Goal: Information Seeking & Learning: Obtain resource

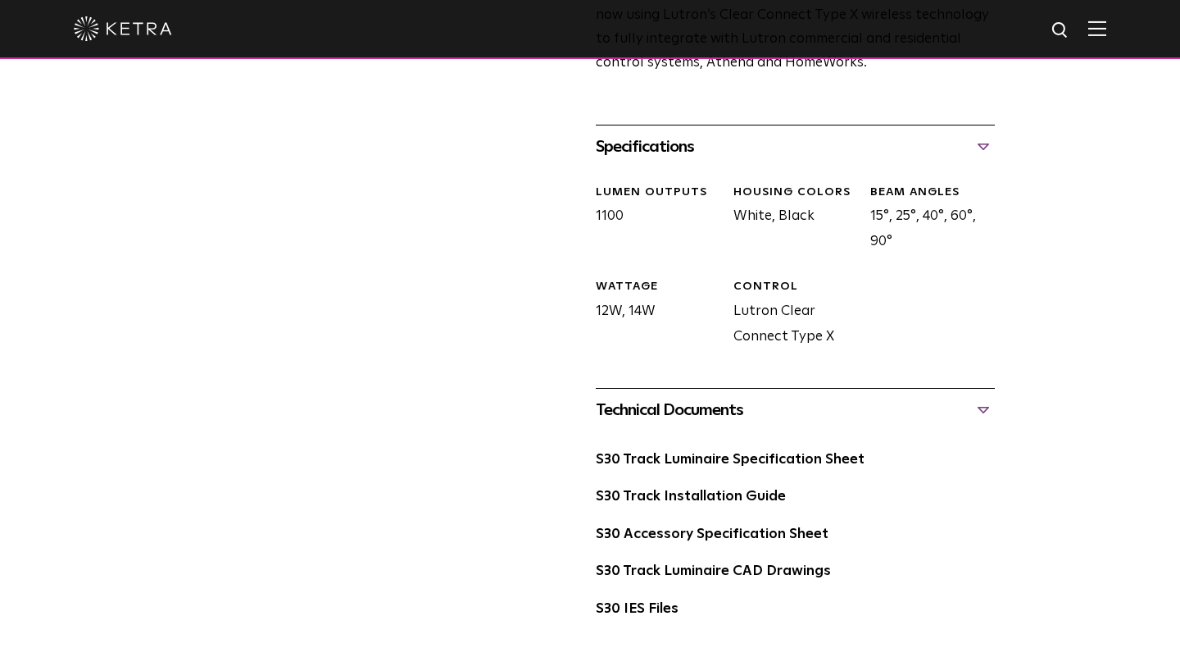
scroll to position [646, 0]
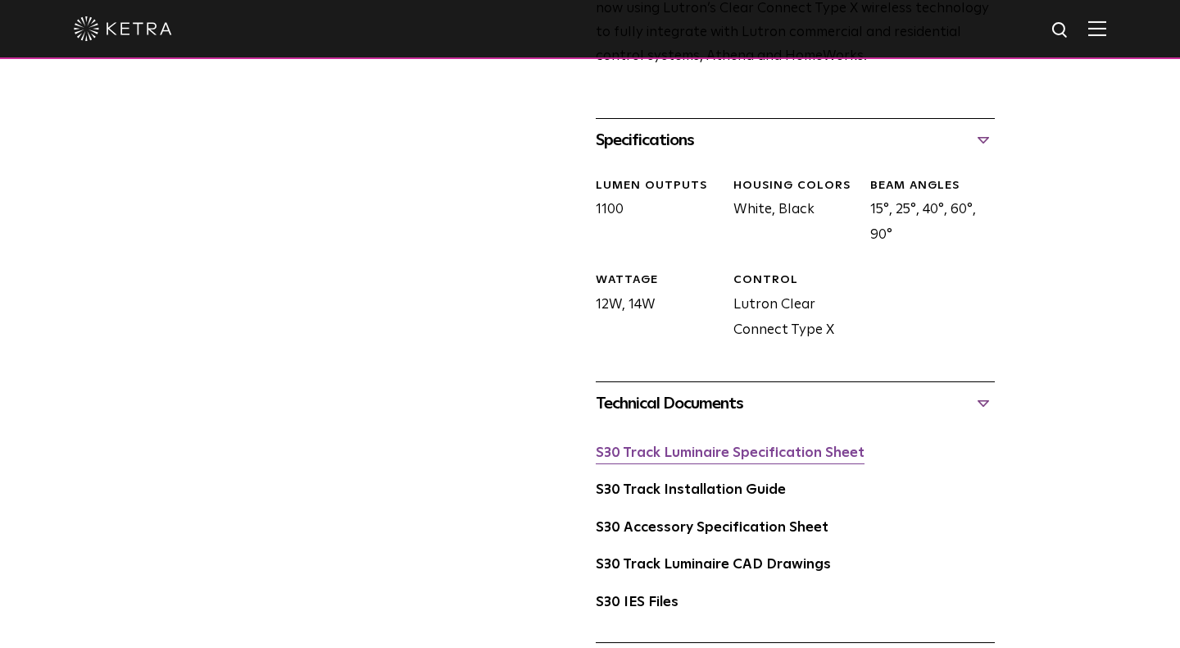
click at [706, 446] on link "S30 Track Luminaire Specification Sheet" at bounding box center [730, 453] width 269 height 14
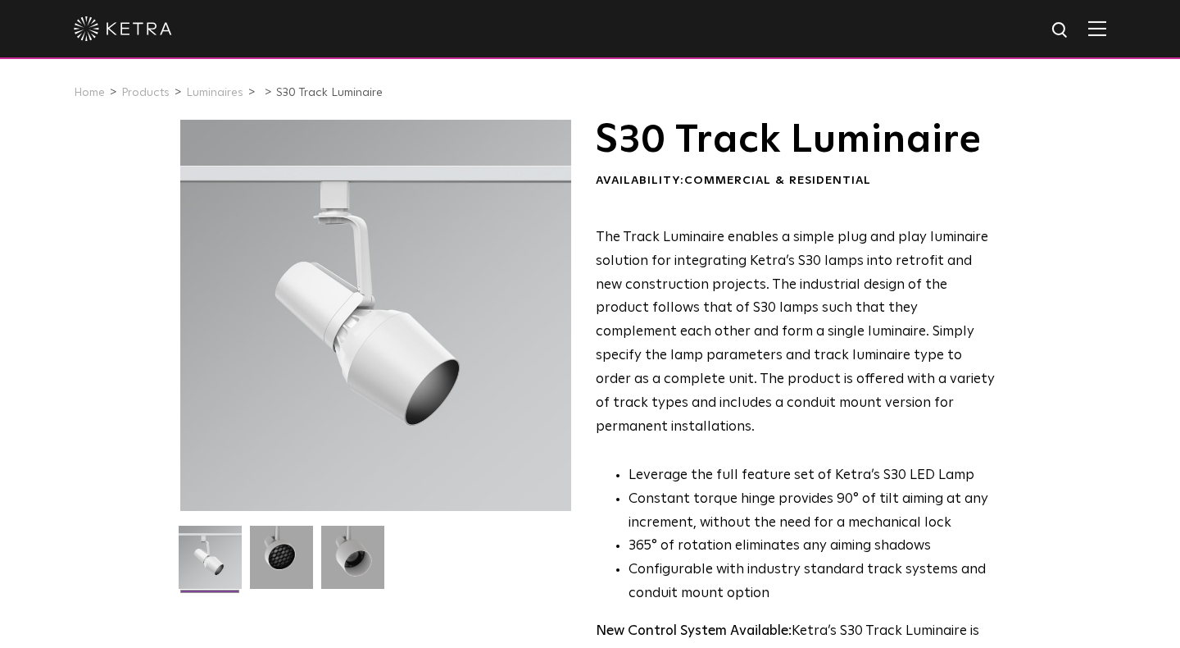
scroll to position [0, 0]
click at [208, 93] on link "Luminaires" at bounding box center [214, 92] width 57 height 11
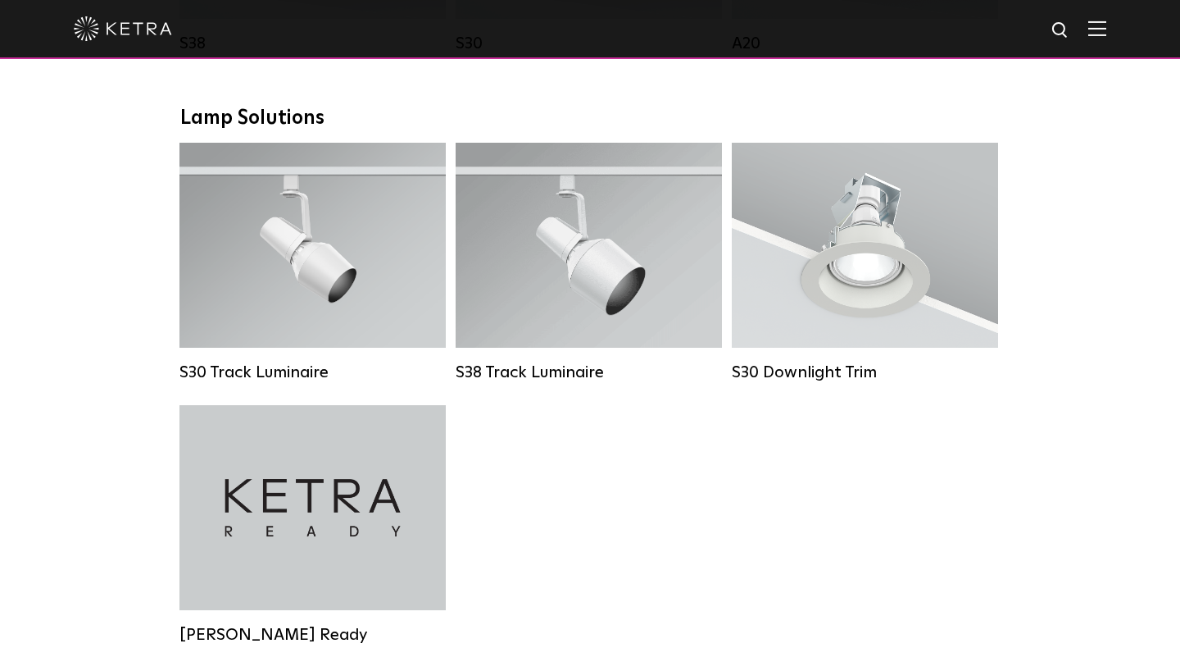
scroll to position [1470, 0]
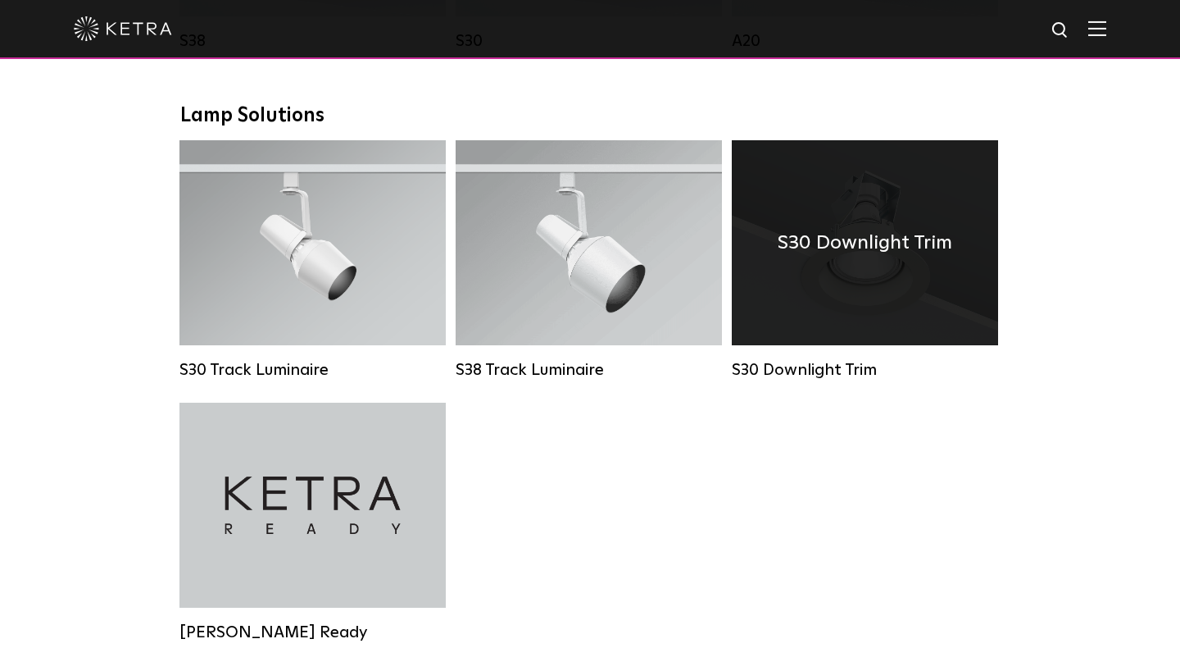
click at [847, 273] on div "S30 Downlight Trim" at bounding box center [865, 242] width 266 height 205
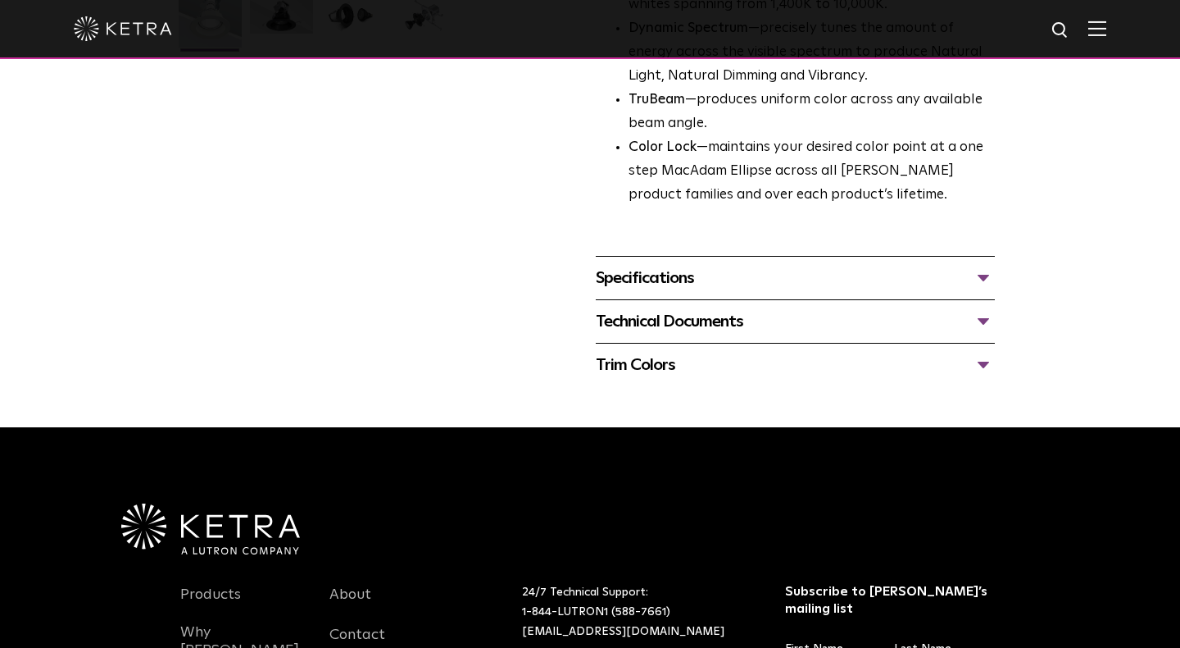
scroll to position [534, 0]
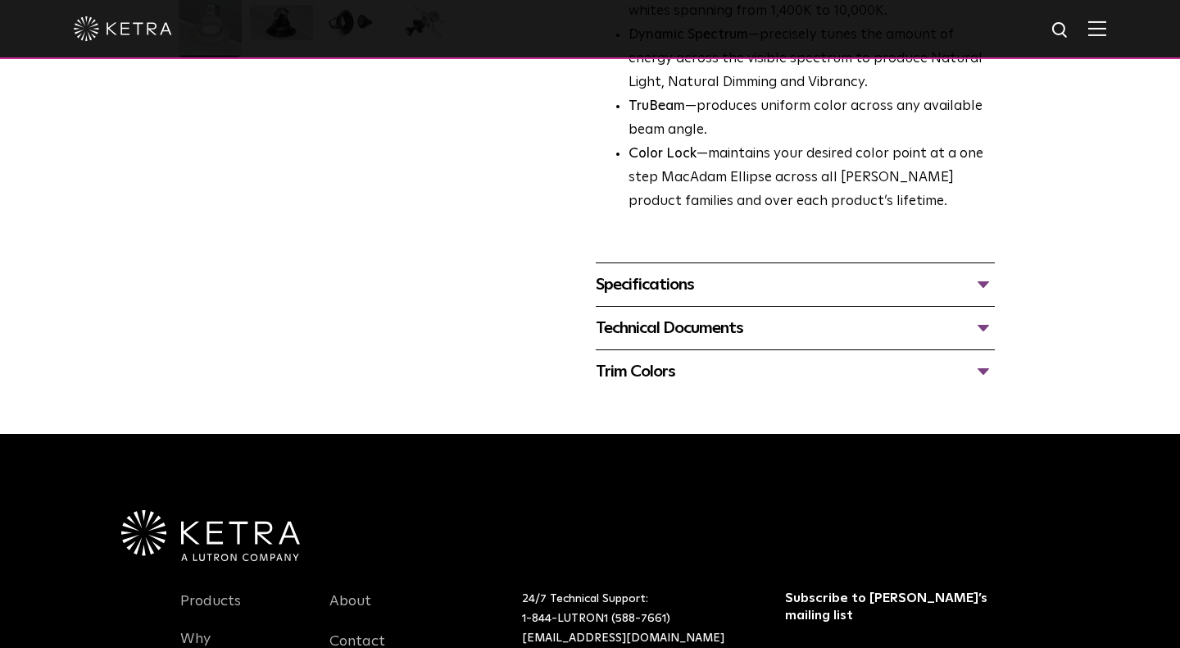
click at [709, 319] on div "Technical Documents" at bounding box center [795, 328] width 399 height 26
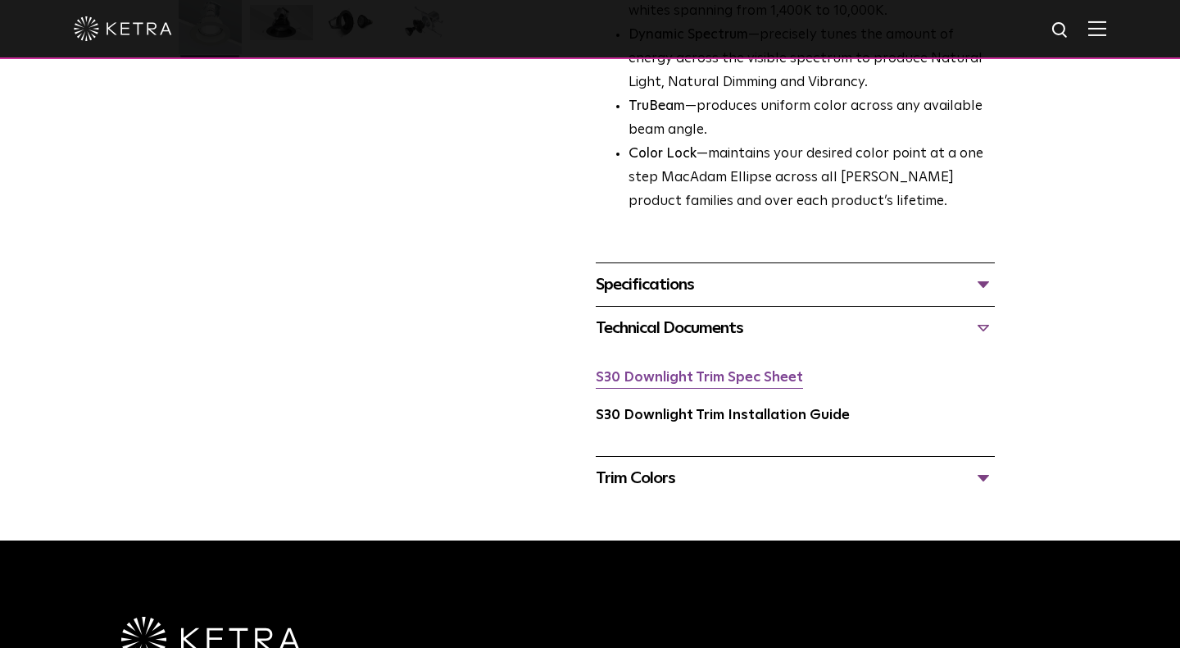
click at [684, 371] on link "S30 Downlight Trim Spec Sheet" at bounding box center [699, 378] width 207 height 14
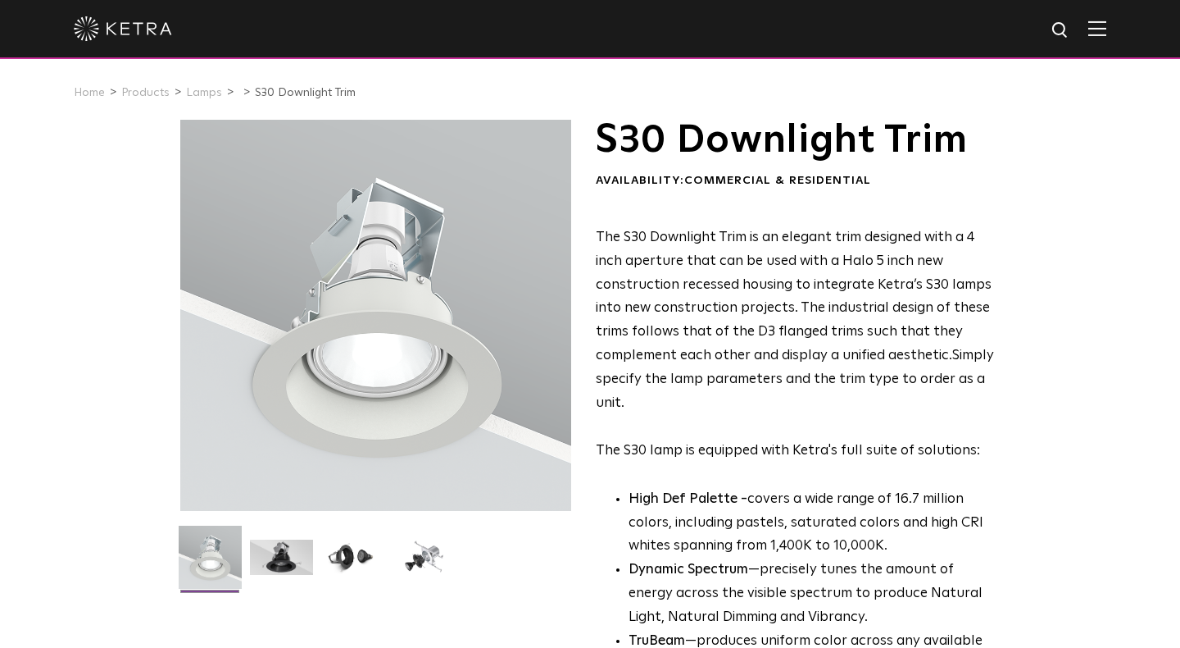
scroll to position [0, 0]
click at [95, 93] on link "Home" at bounding box center [89, 92] width 31 height 11
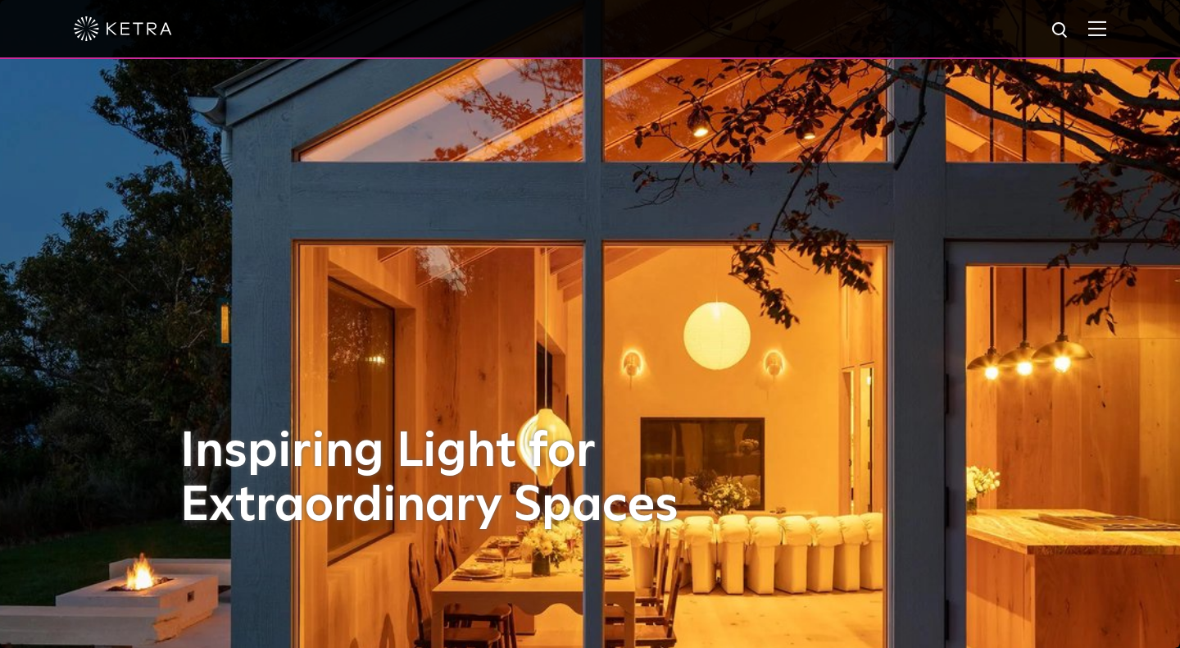
click at [1089, 23] on img at bounding box center [1098, 28] width 18 height 16
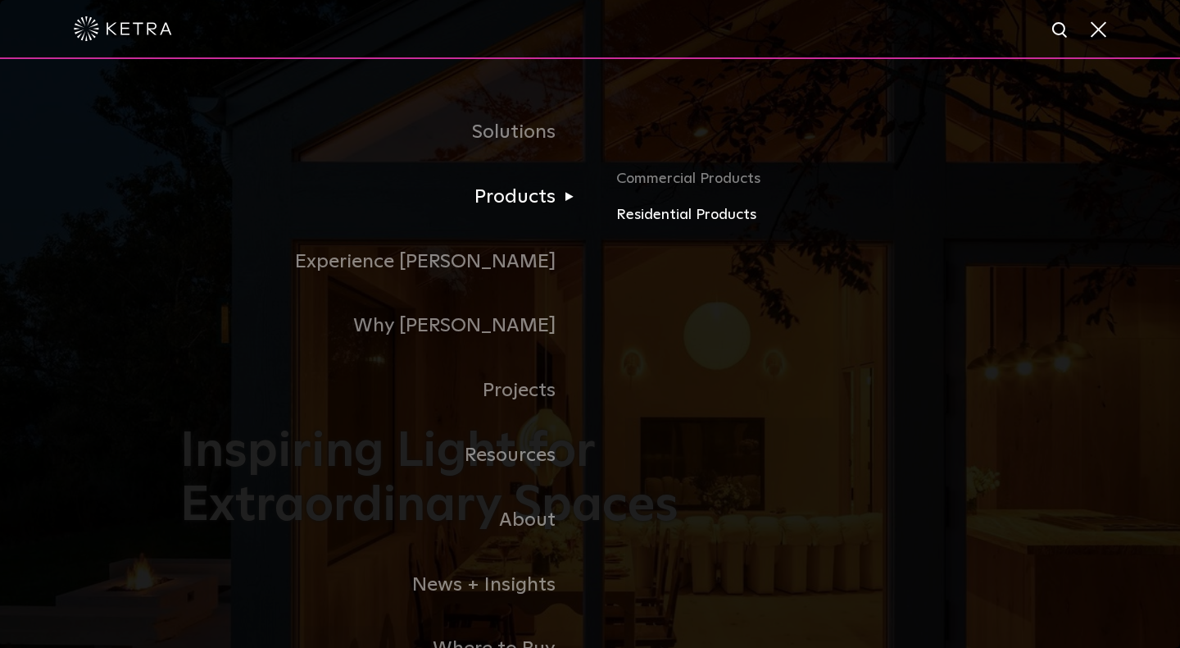
click at [627, 209] on link "Residential Products" at bounding box center [808, 215] width 384 height 24
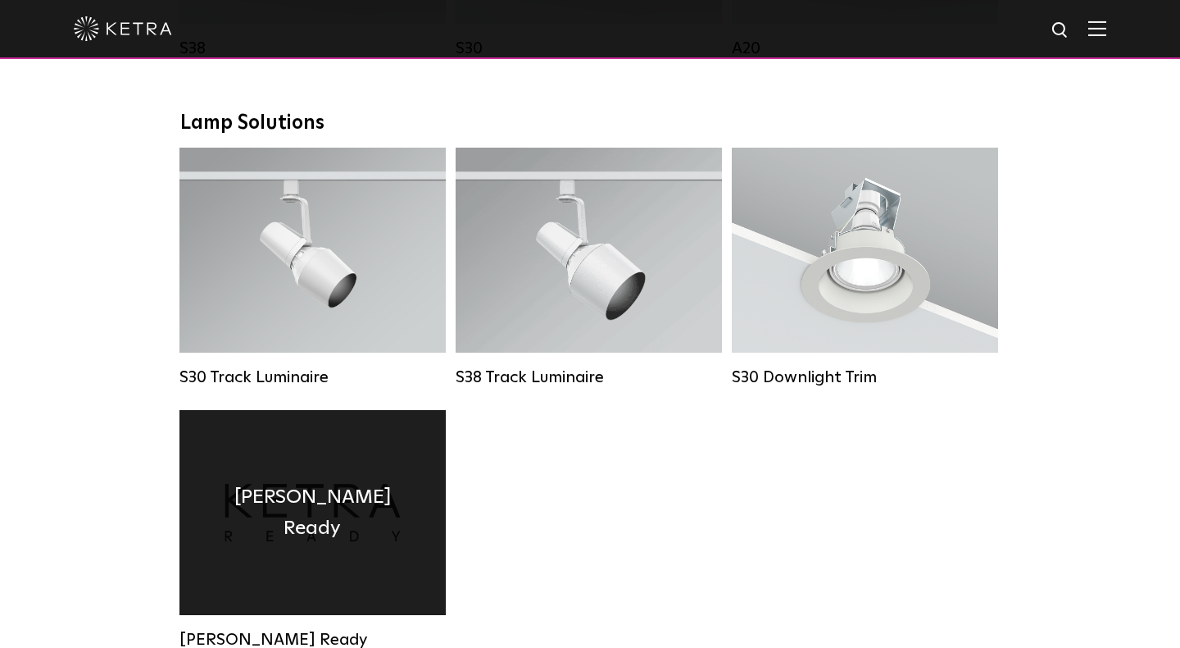
scroll to position [1198, 0]
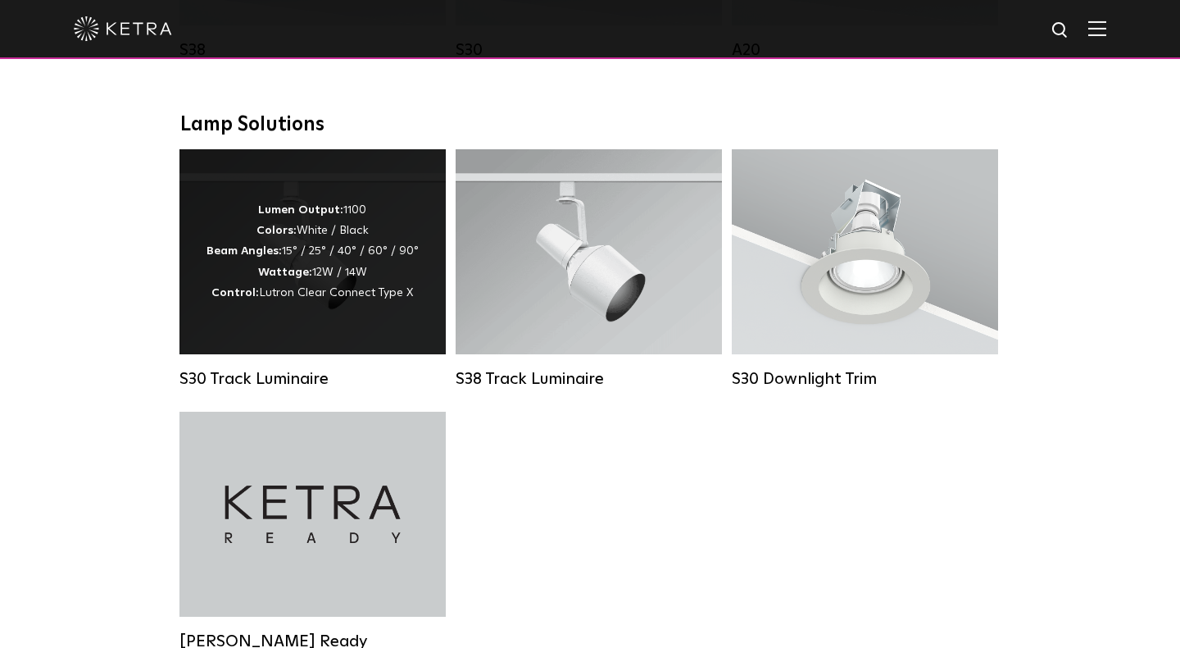
click at [320, 263] on div "Lumen Output: 1100 Colors: White / Black Beam Angles: 15° / 25° / 40° / 60° / 9…" at bounding box center [313, 251] width 212 height 103
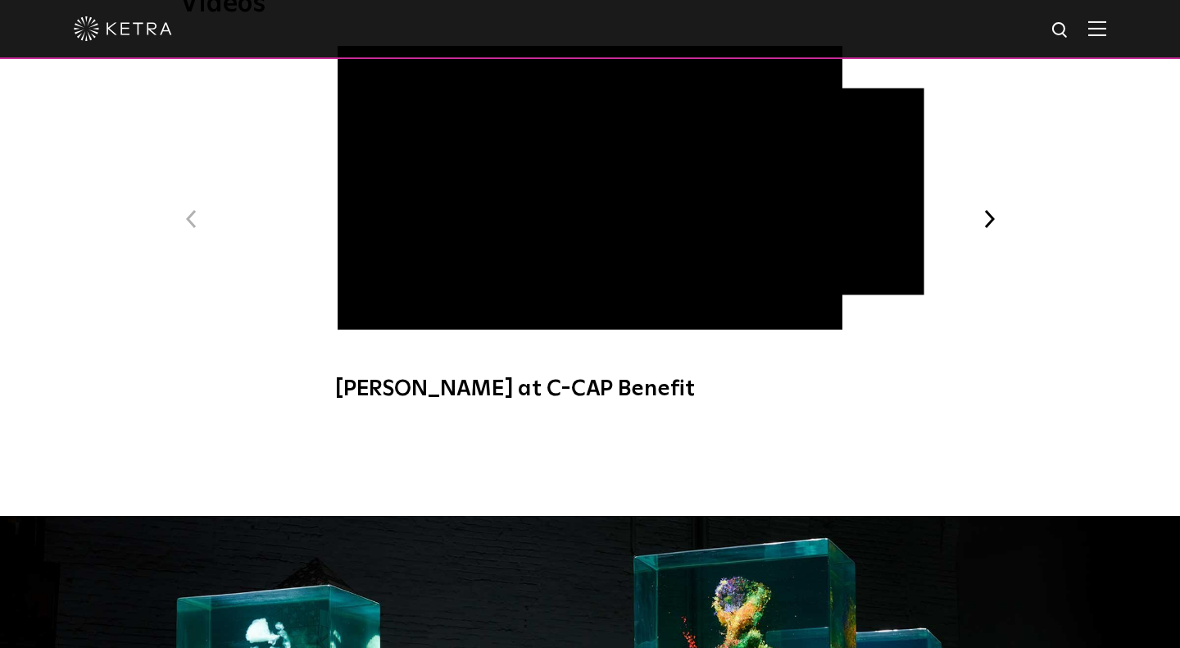
scroll to position [598, 0]
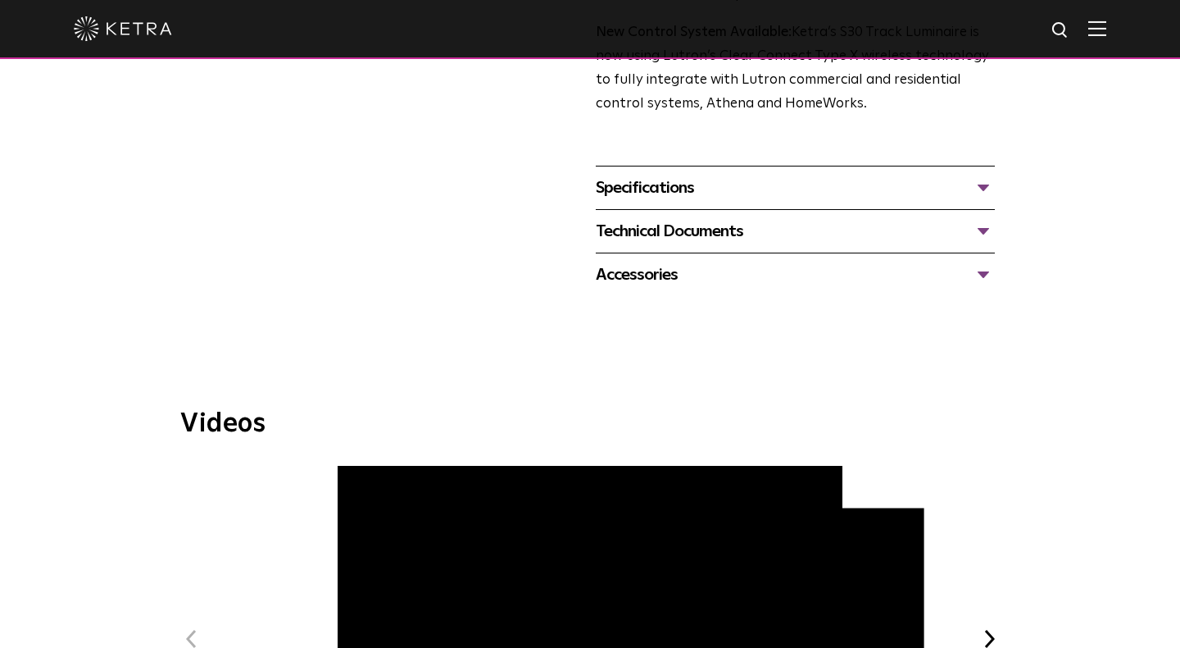
click at [725, 218] on div "Technical Documents" at bounding box center [795, 231] width 399 height 26
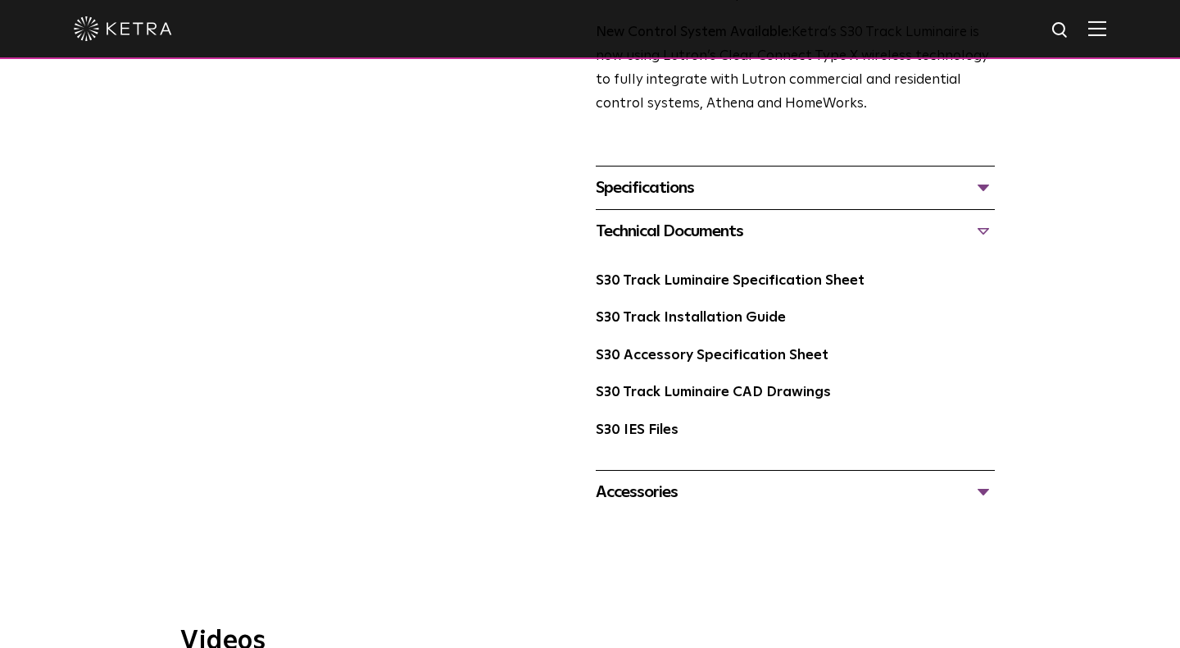
click at [690, 175] on div "Specifications" at bounding box center [795, 188] width 399 height 26
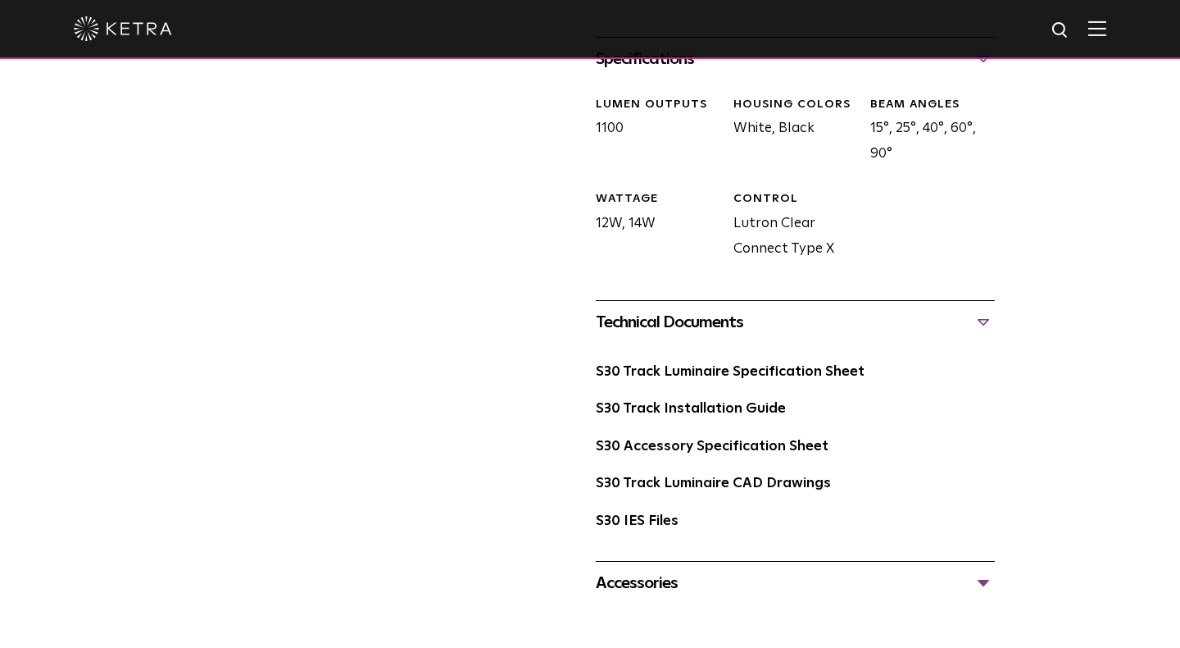
scroll to position [762, 0]
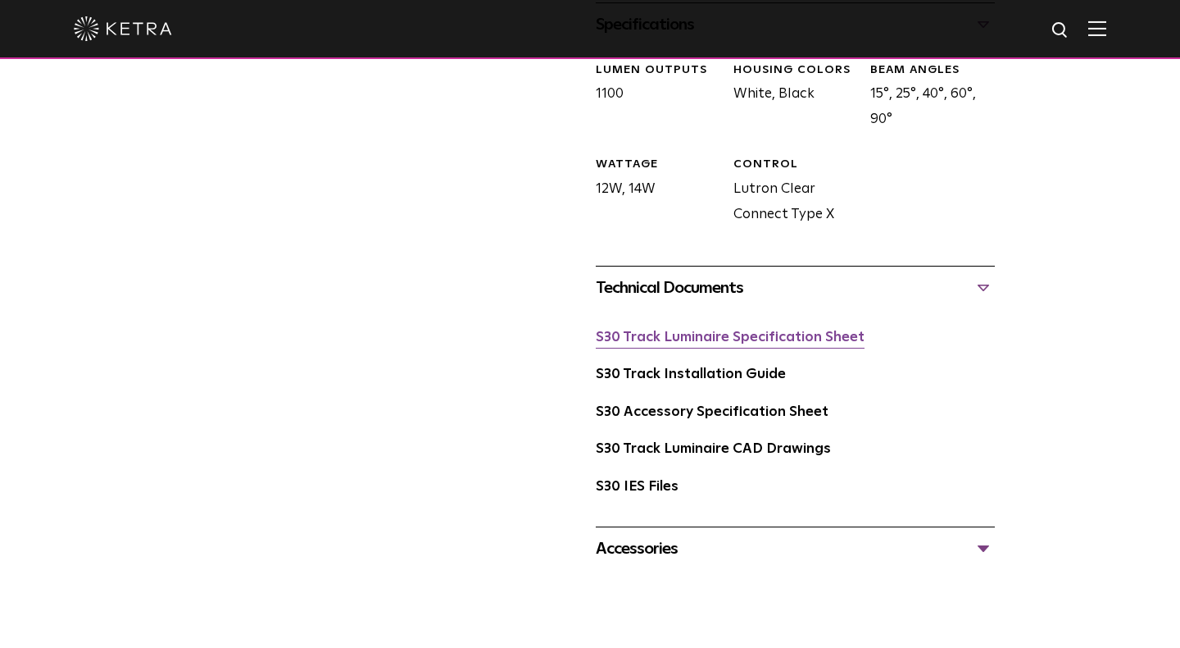
click at [697, 330] on link "S30 Track Luminaire Specification Sheet" at bounding box center [730, 337] width 269 height 14
